Goal: Find specific page/section: Find specific page/section

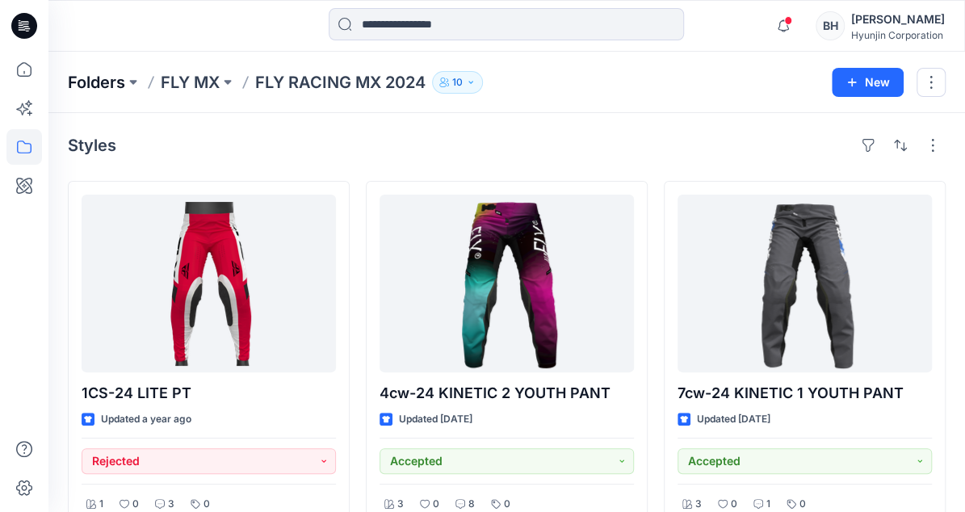
click at [94, 83] on p "Folders" at bounding box center [96, 82] width 57 height 23
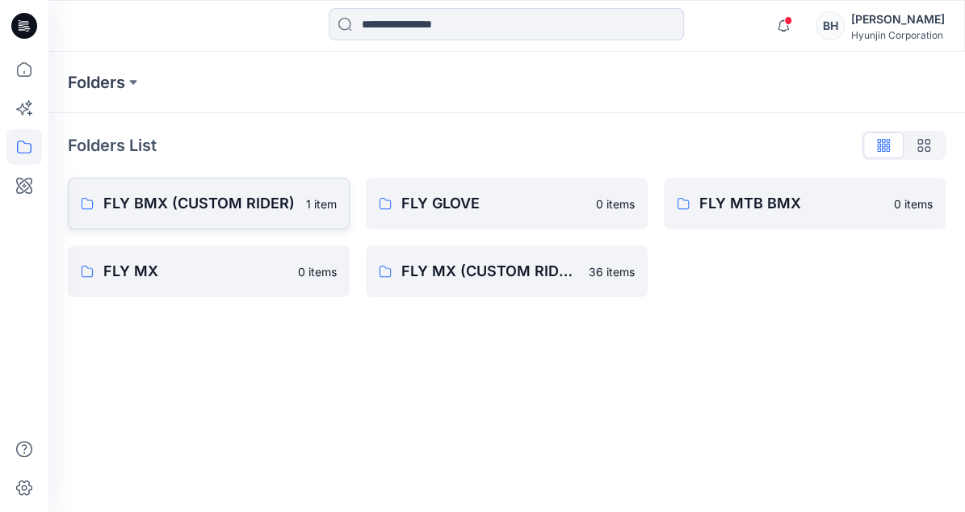
click at [206, 197] on p "FLY BMX (CUSTOM RIDER)" at bounding box center [199, 203] width 193 height 23
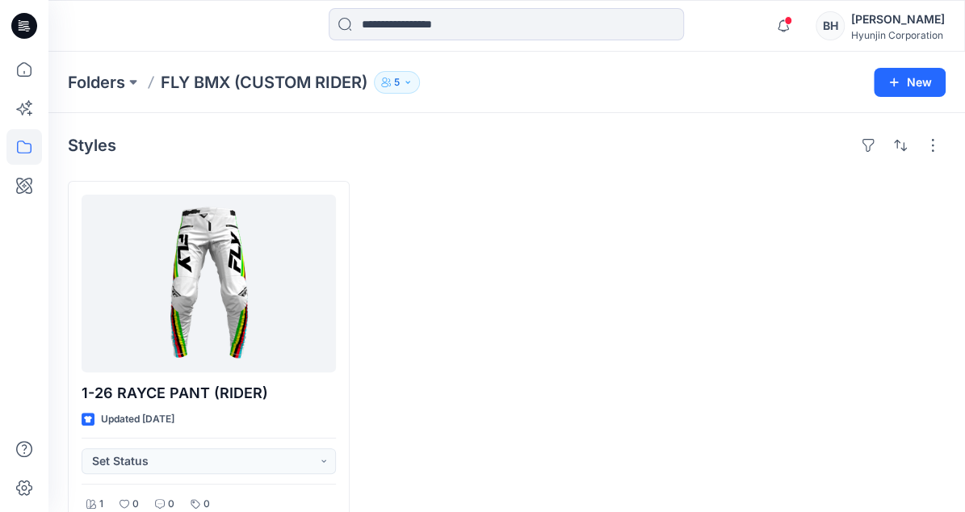
click at [230, 135] on div "Styles" at bounding box center [507, 145] width 878 height 26
click at [105, 82] on p "Folders" at bounding box center [96, 82] width 57 height 23
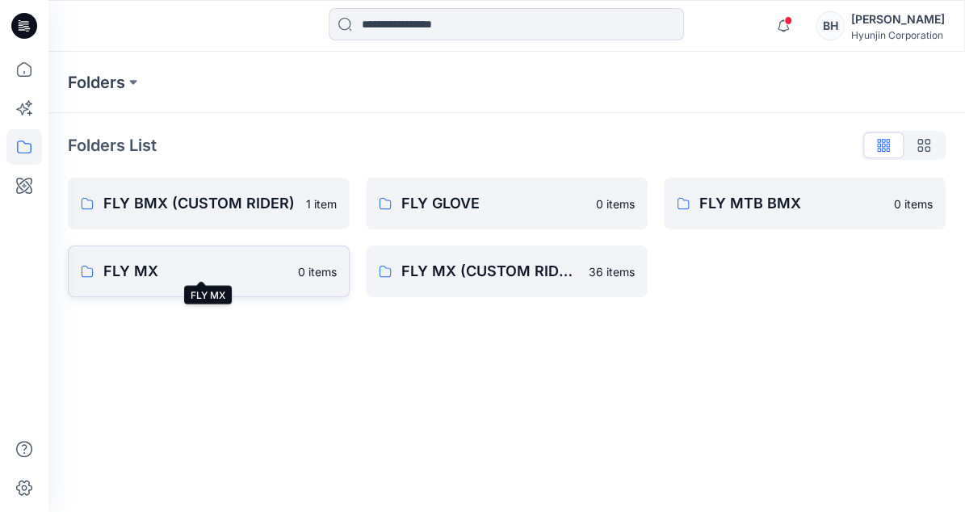
click at [261, 267] on p "FLY MX" at bounding box center [195, 271] width 185 height 23
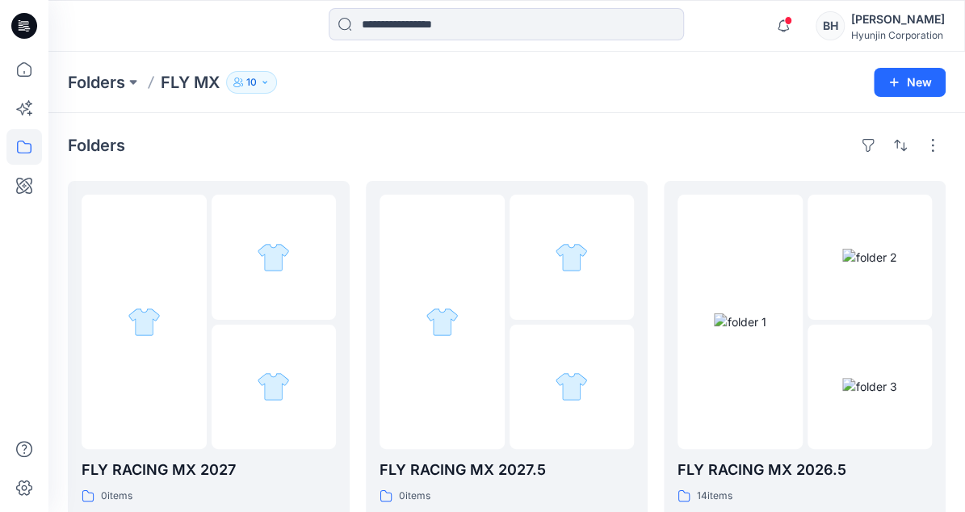
scroll to position [2, 0]
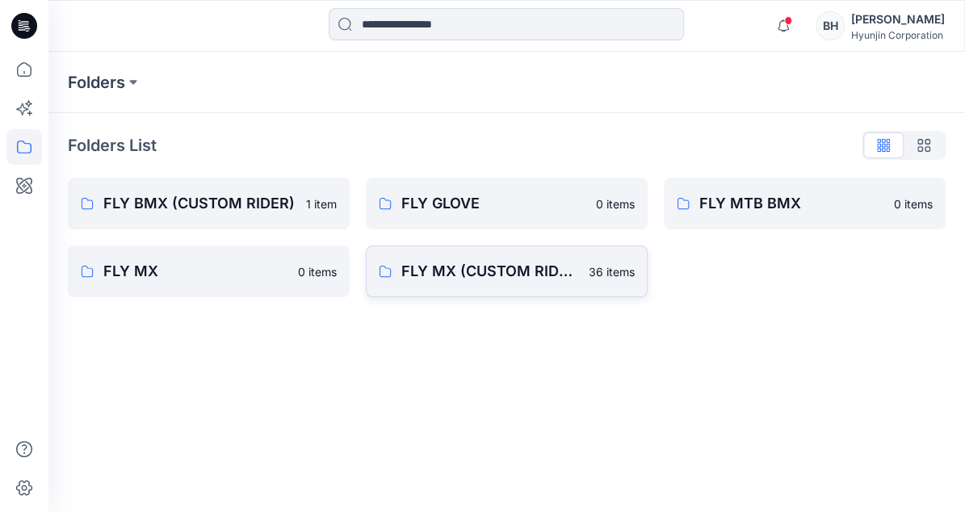
click at [520, 279] on link "FLY MX (CUSTOM RIDER) 36 items" at bounding box center [507, 271] width 282 height 52
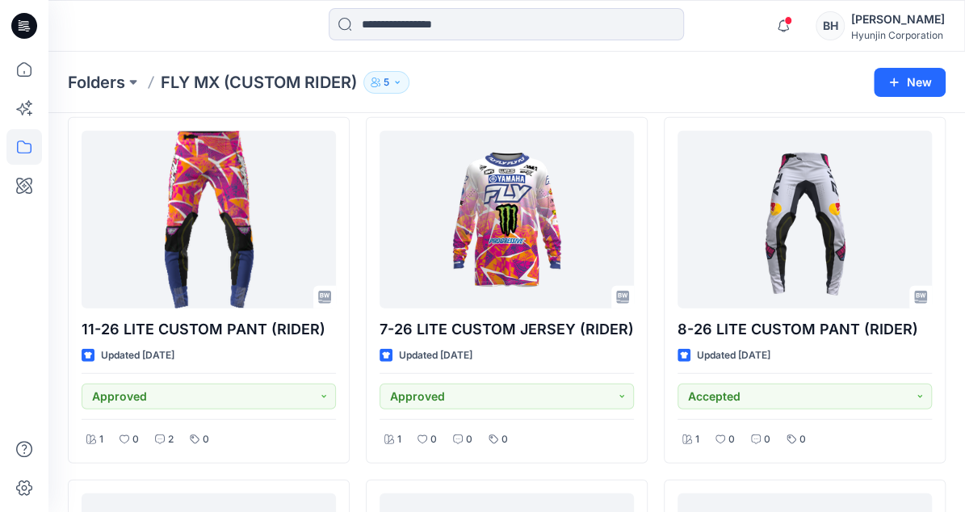
scroll to position [1819, 0]
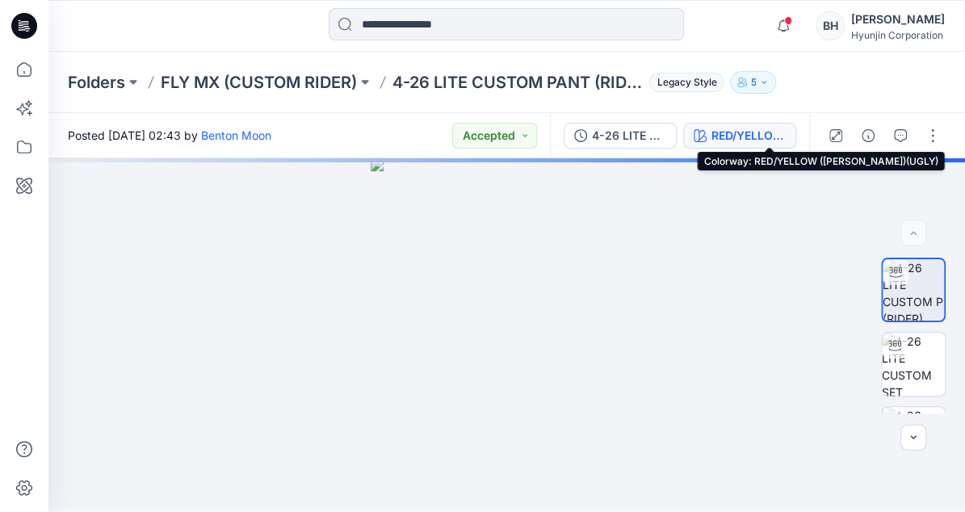
click at [767, 136] on div "RED/YELLOW ([PERSON_NAME])(UGLY)" at bounding box center [748, 136] width 74 height 18
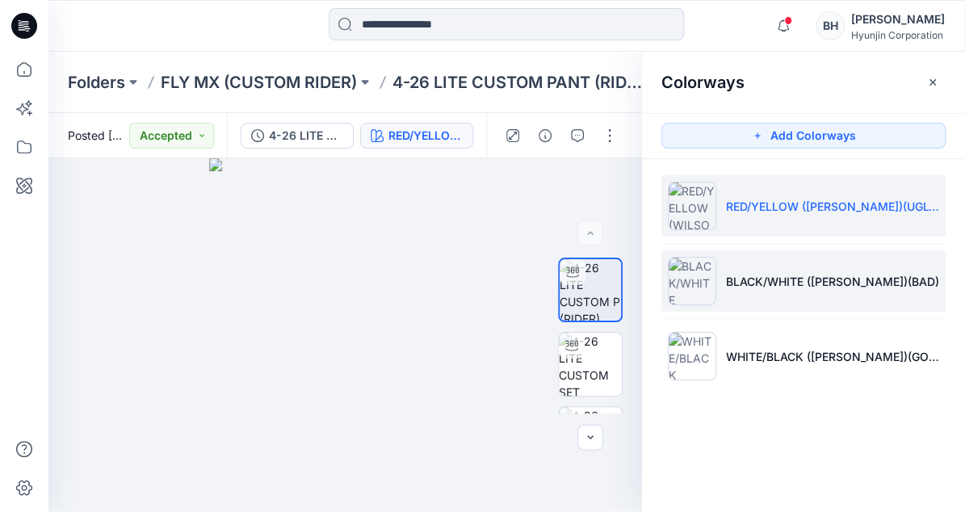
click at [759, 301] on li "BLACK/WHITE ([PERSON_NAME])(BAD)" at bounding box center [803, 280] width 284 height 61
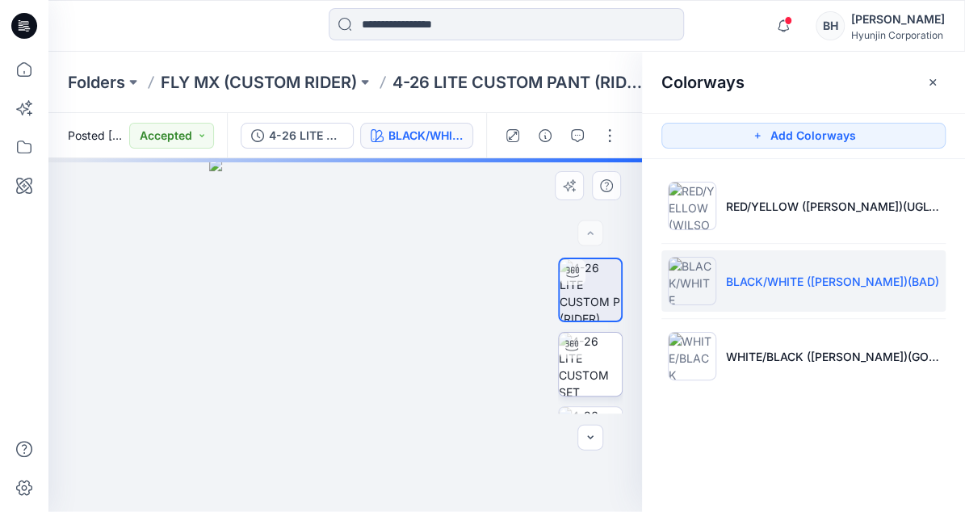
drag, startPoint x: 307, startPoint y: 360, endPoint x: 584, endPoint y: 358, distance: 277.7
click at [467, 350] on div at bounding box center [344, 335] width 593 height 354
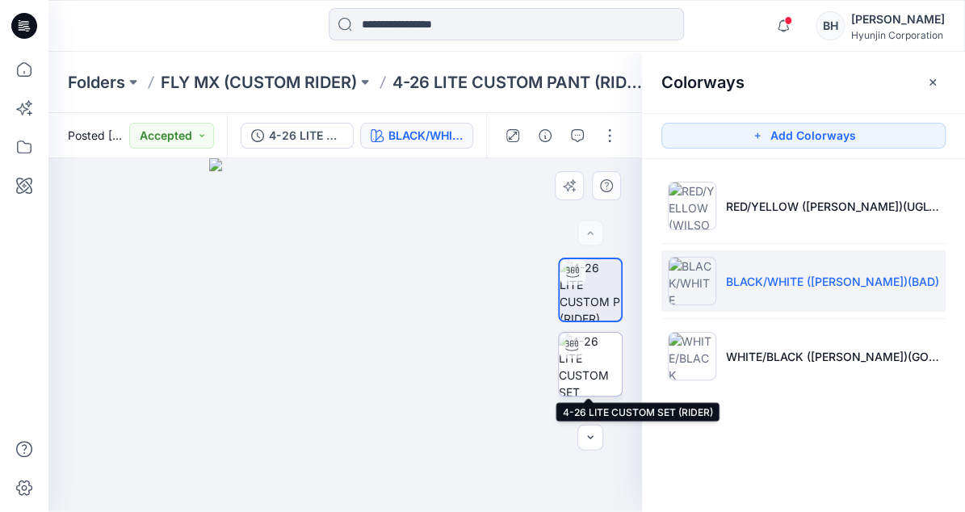
click at [601, 358] on img at bounding box center [590, 364] width 63 height 63
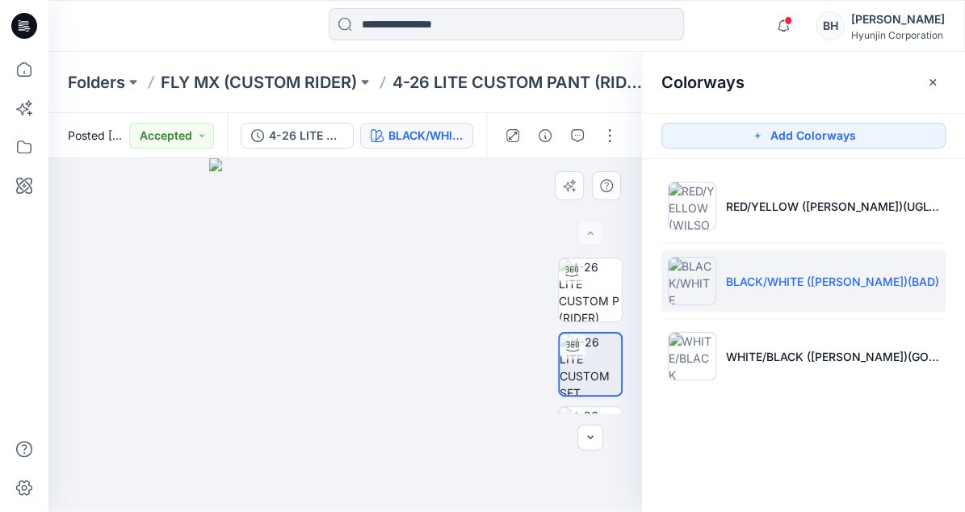
drag, startPoint x: 251, startPoint y: 270, endPoint x: 513, endPoint y: 270, distance: 262.4
click at [513, 270] on div at bounding box center [344, 335] width 593 height 354
drag, startPoint x: 271, startPoint y: 271, endPoint x: 508, endPoint y: 268, distance: 236.6
click at [508, 268] on div at bounding box center [344, 335] width 593 height 354
click at [733, 23] on div at bounding box center [507, 26] width 458 height 36
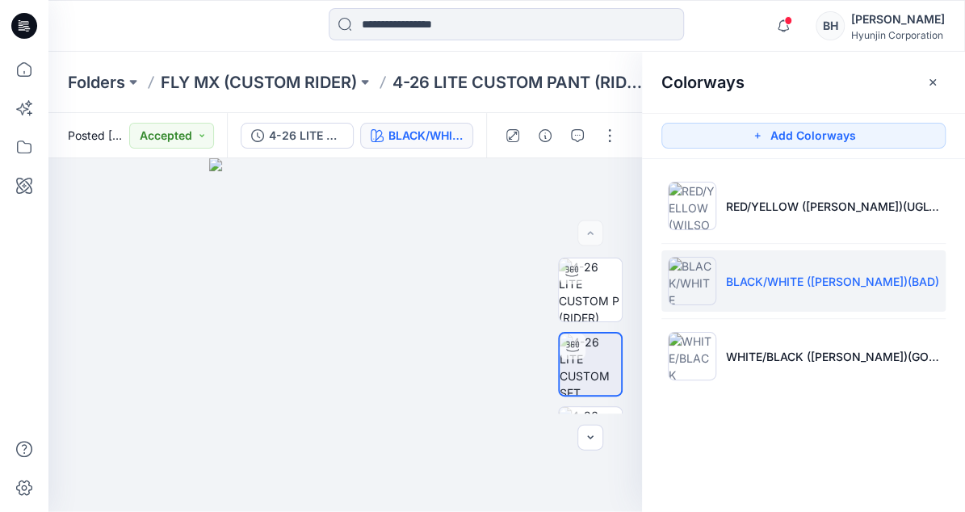
click at [241, 27] on div at bounding box center [162, 26] width 229 height 36
